Goal: Check status: Check status

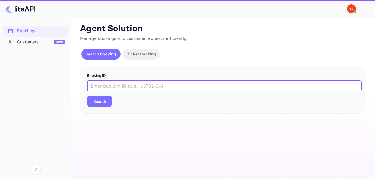
paste input "8812253"
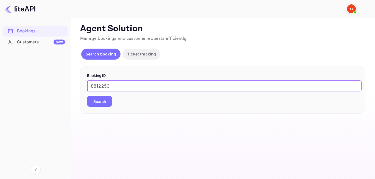
type input "8812253"
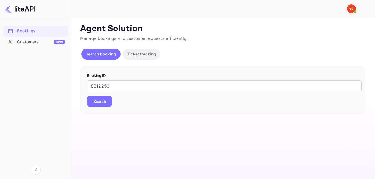
click at [107, 103] on button "Search" at bounding box center [99, 101] width 25 height 11
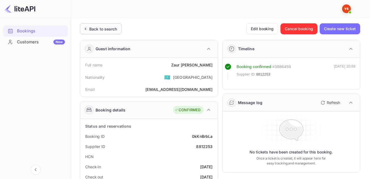
click at [98, 31] on div "Back to search" at bounding box center [103, 29] width 28 height 6
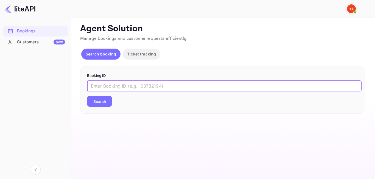
paste input "7427416"
type input "7427416"
click at [100, 106] on button "Search" at bounding box center [99, 101] width 25 height 11
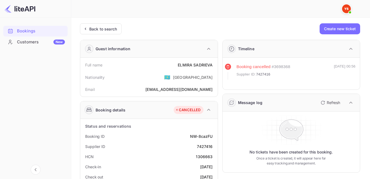
scroll to position [27, 0]
